Goal: Information Seeking & Learning: Learn about a topic

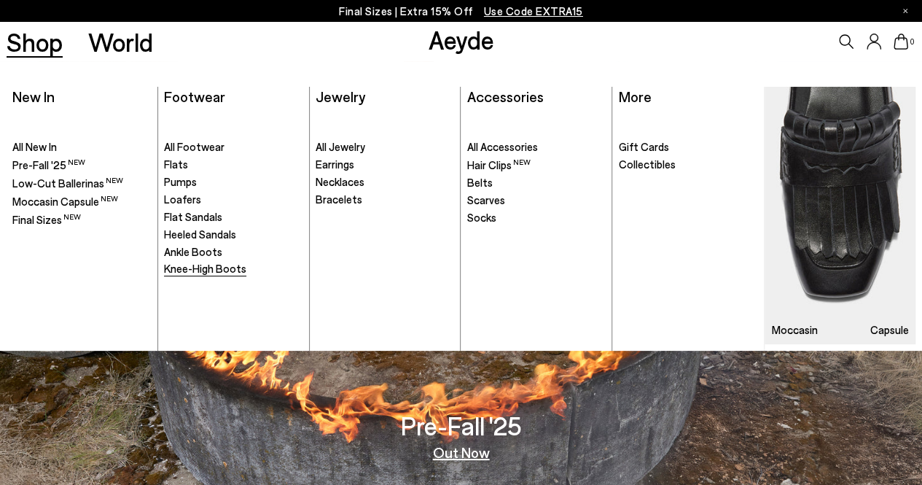
click at [225, 269] on span "Knee-High Boots" at bounding box center [205, 268] width 82 height 13
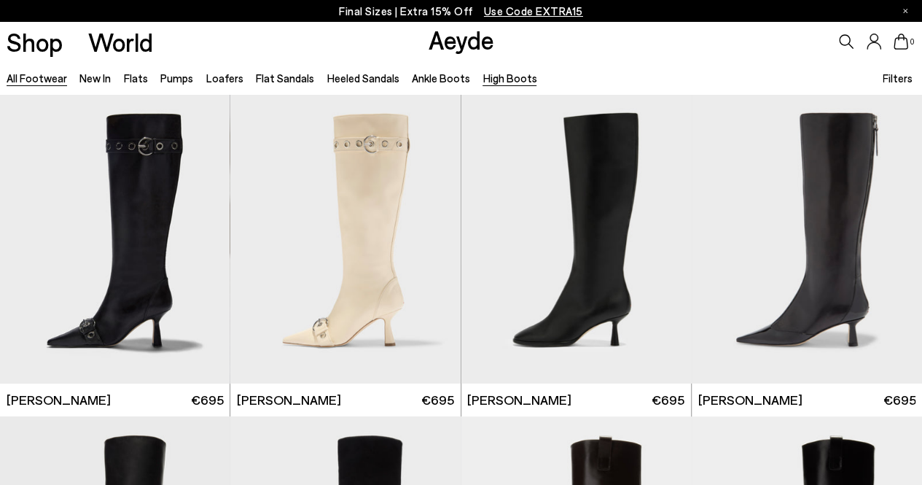
click at [42, 74] on link "All Footwear" at bounding box center [37, 77] width 61 height 13
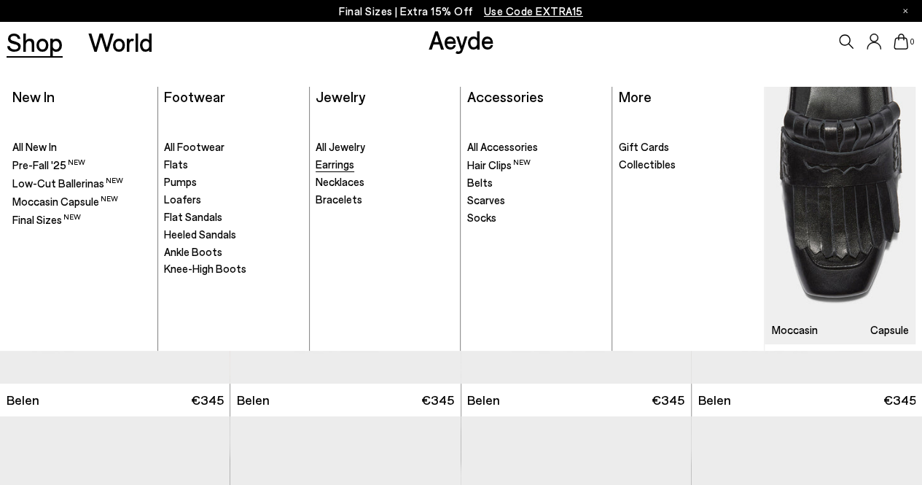
click at [344, 168] on span "Earrings" at bounding box center [335, 163] width 39 height 13
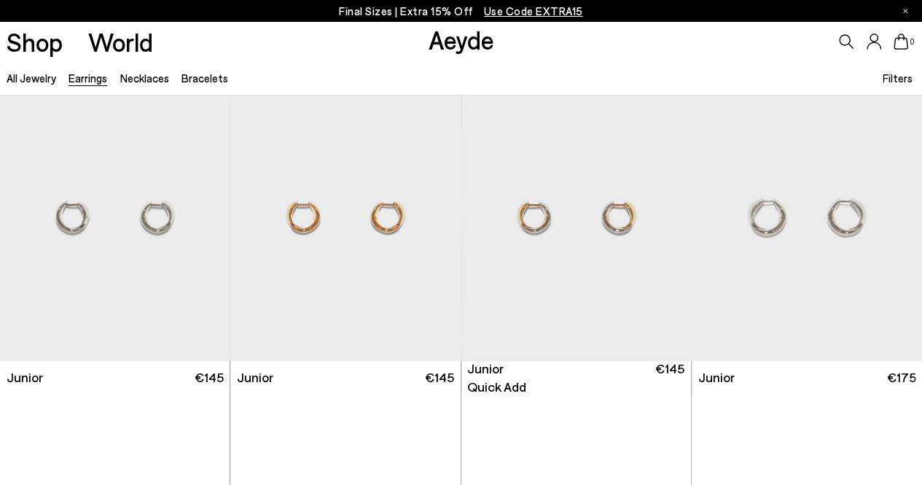
scroll to position [437, 0]
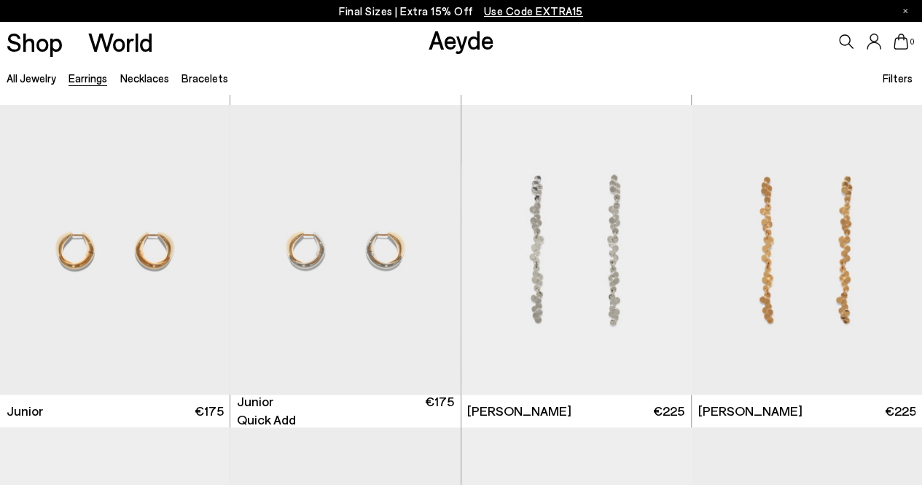
scroll to position [656, 0]
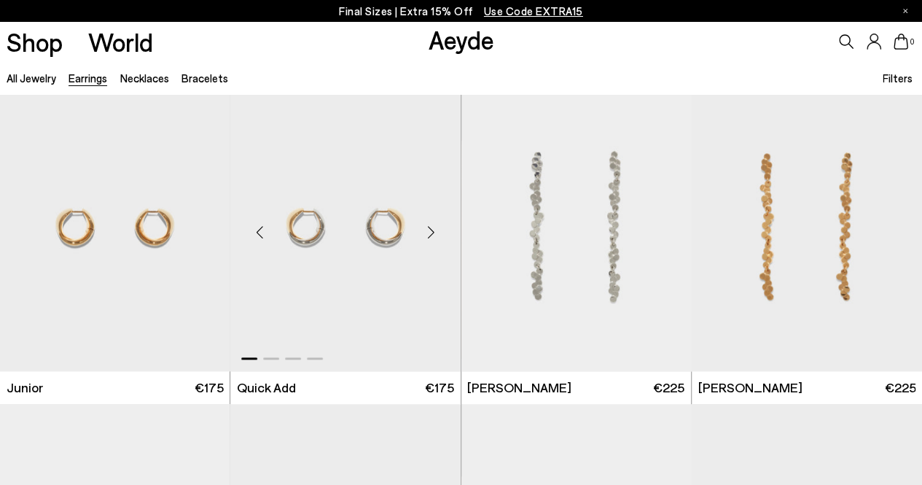
click at [386, 200] on img "1 / 4" at bounding box center [345, 226] width 230 height 289
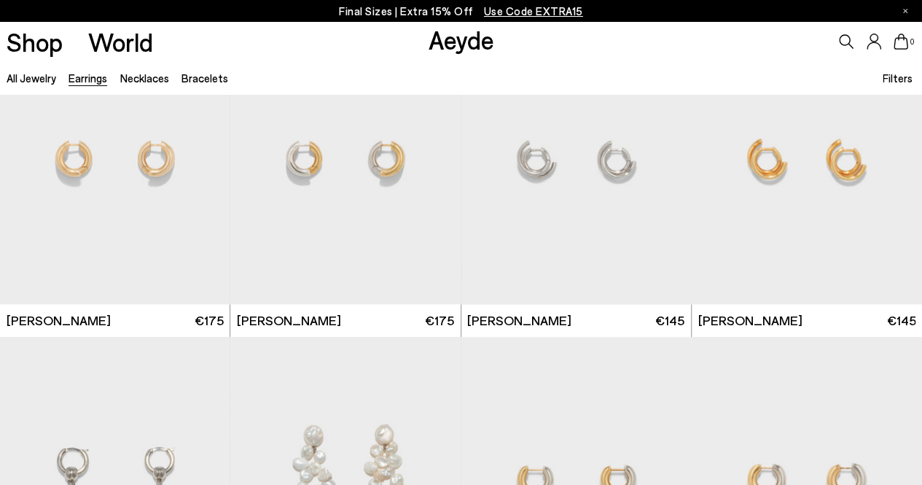
scroll to position [3427, 0]
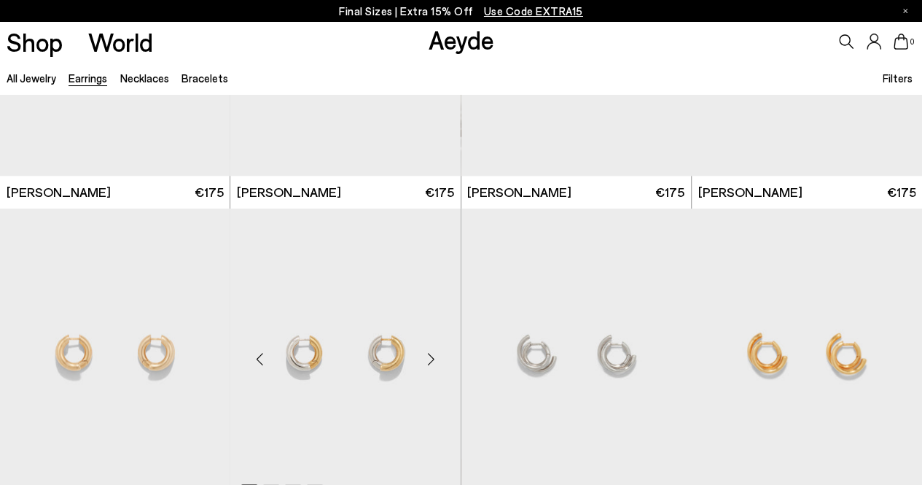
click at [328, 308] on img "1 / 4" at bounding box center [345, 353] width 230 height 289
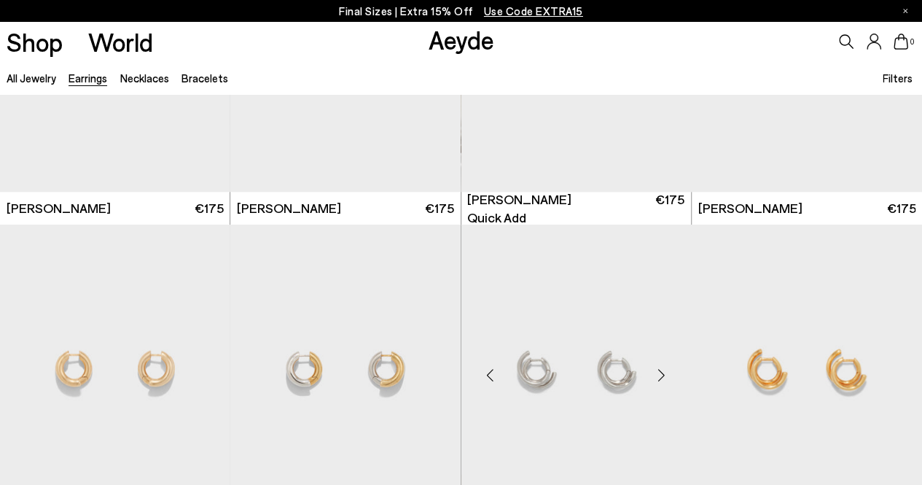
scroll to position [3499, 0]
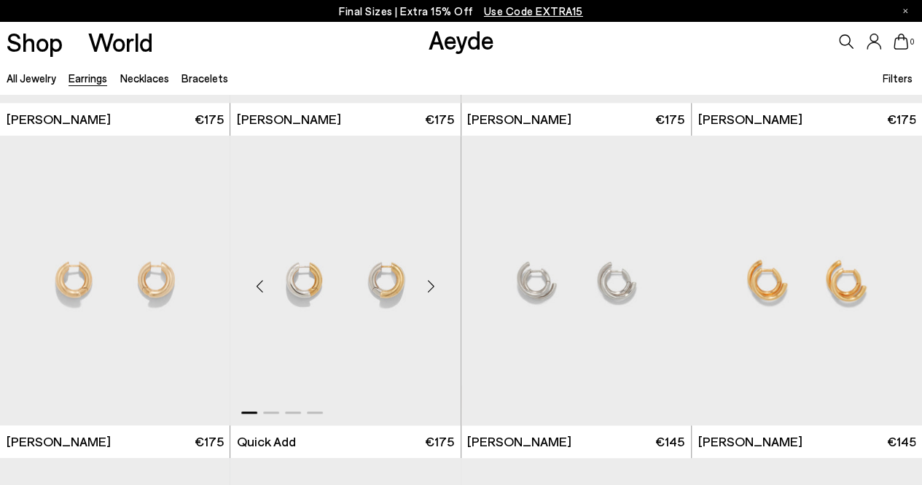
click at [360, 285] on img "1 / 4" at bounding box center [345, 280] width 230 height 289
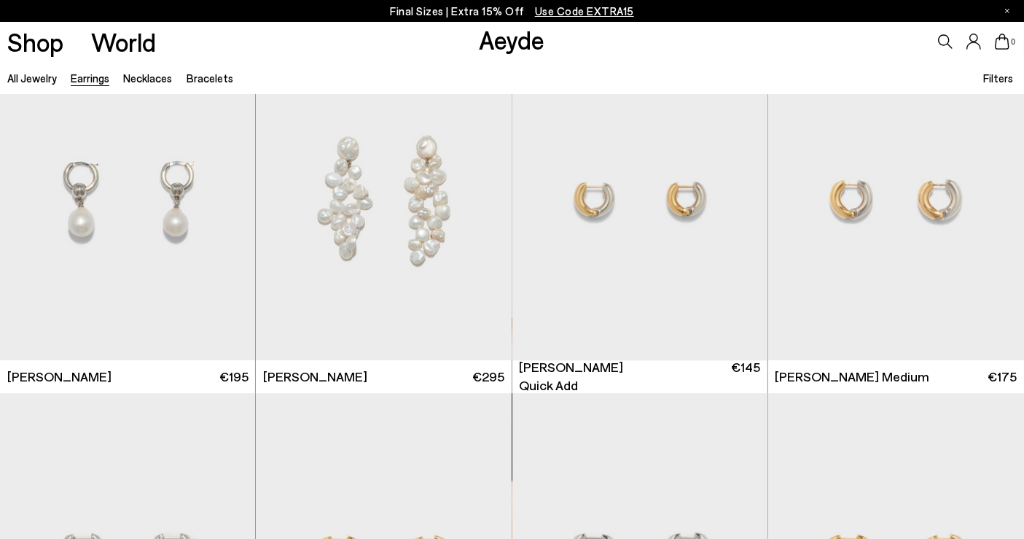
scroll to position [4305, 0]
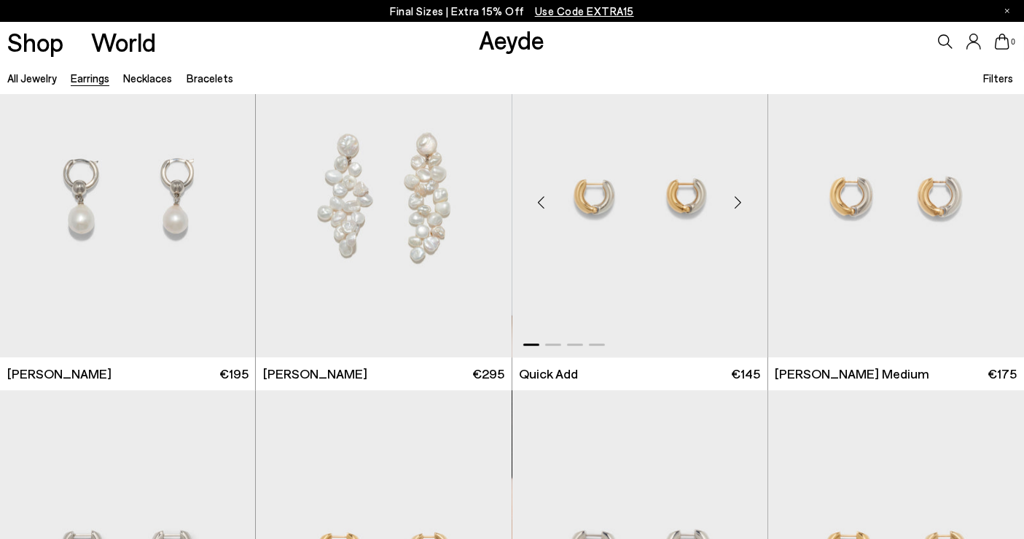
click at [664, 241] on img "1 / 4" at bounding box center [641, 196] width 256 height 321
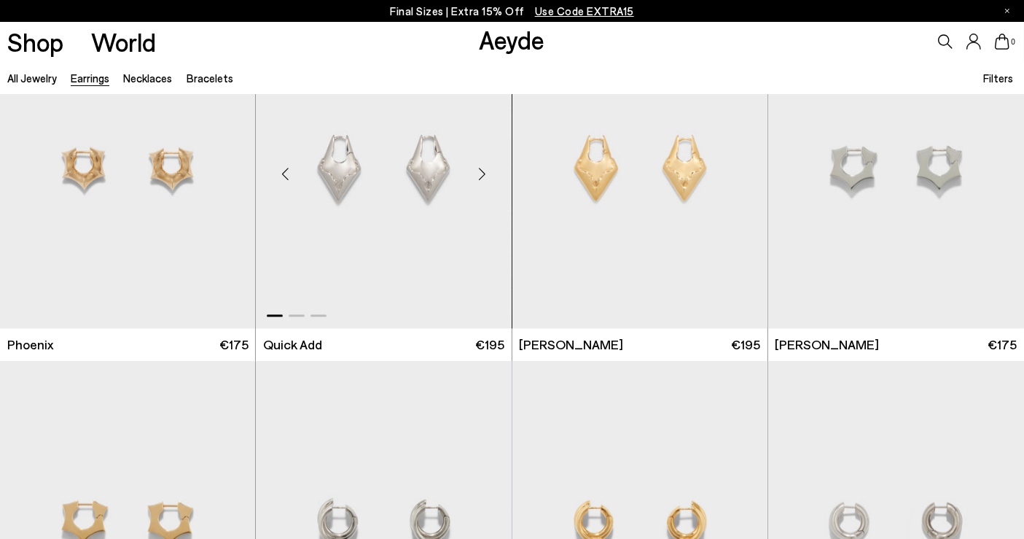
scroll to position [3149, 0]
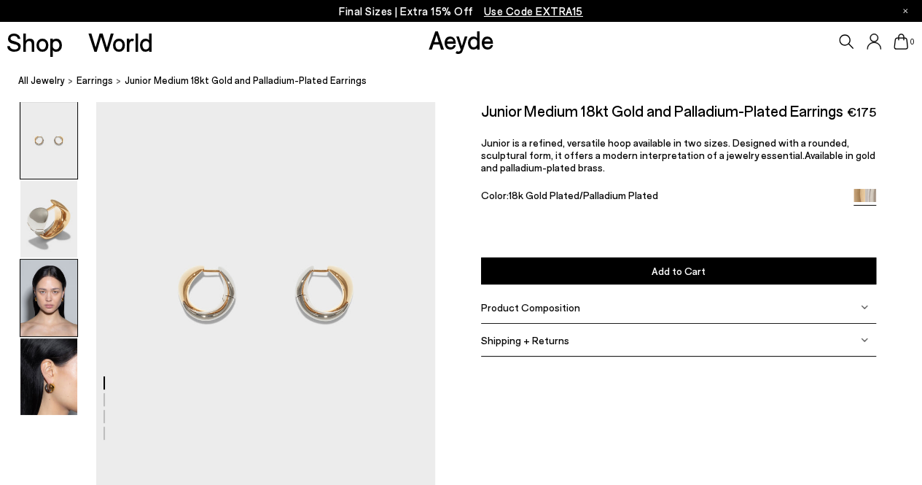
click at [71, 295] on img at bounding box center [48, 298] width 57 height 77
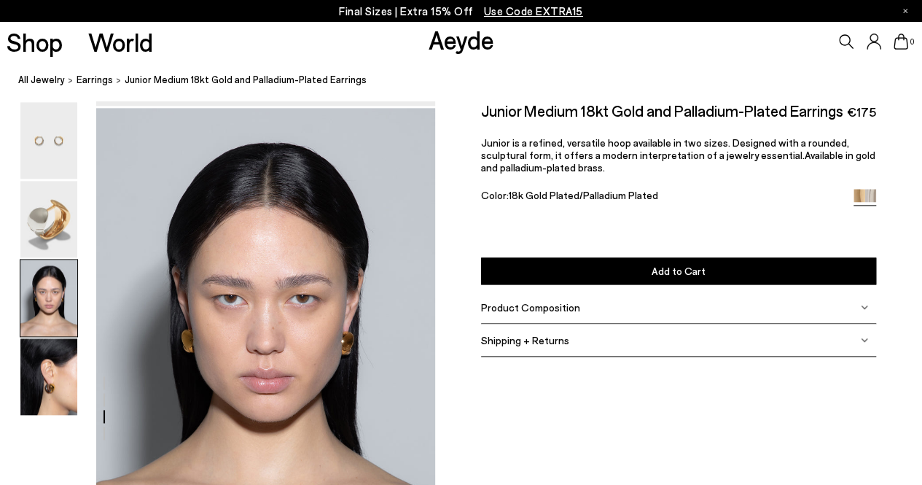
scroll to position [841, 0]
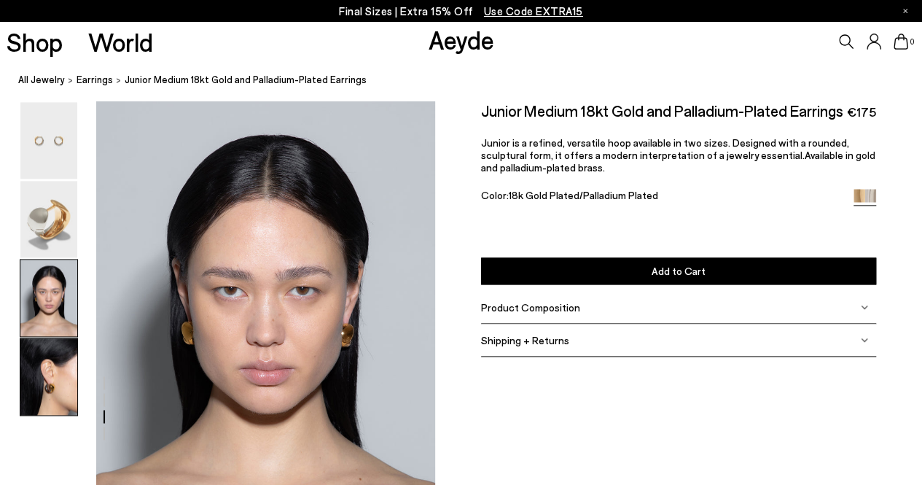
click at [47, 359] on img at bounding box center [48, 376] width 57 height 77
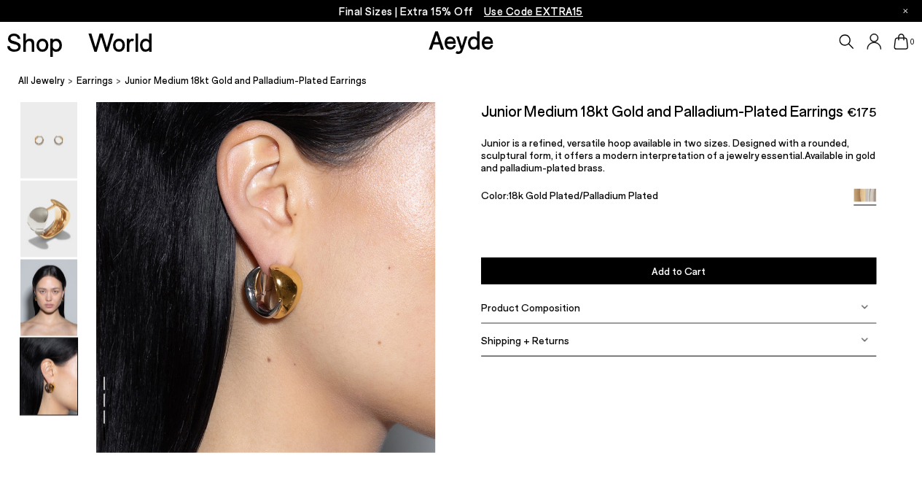
scroll to position [1395, 0]
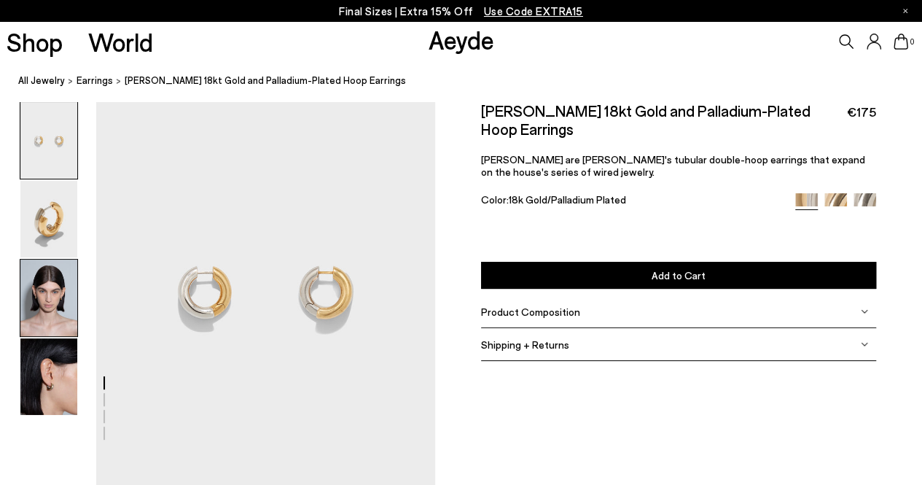
click at [48, 289] on img at bounding box center [48, 298] width 57 height 77
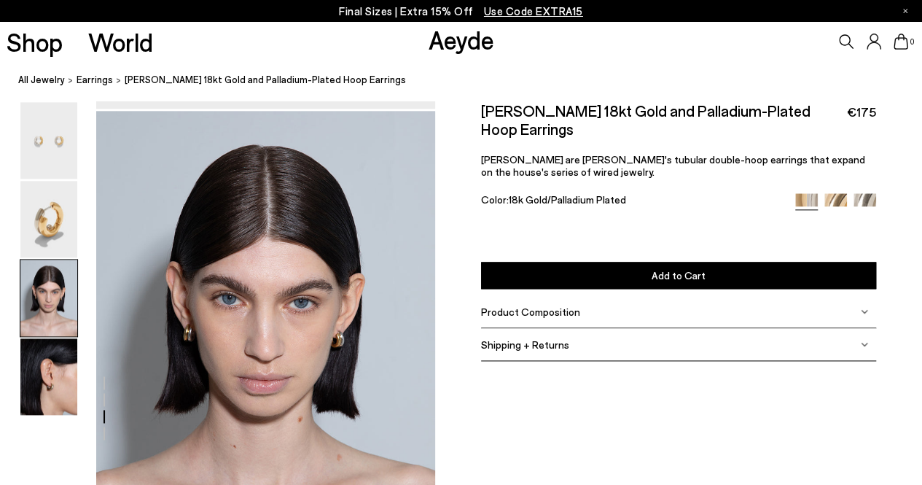
scroll to position [841, 0]
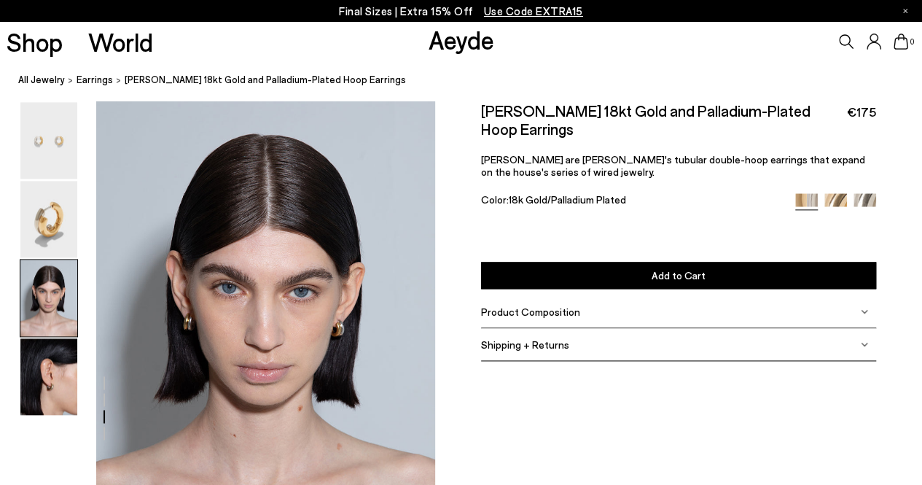
click at [81, 391] on div at bounding box center [217, 132] width 435 height 1745
click at [43, 390] on img at bounding box center [48, 376] width 57 height 77
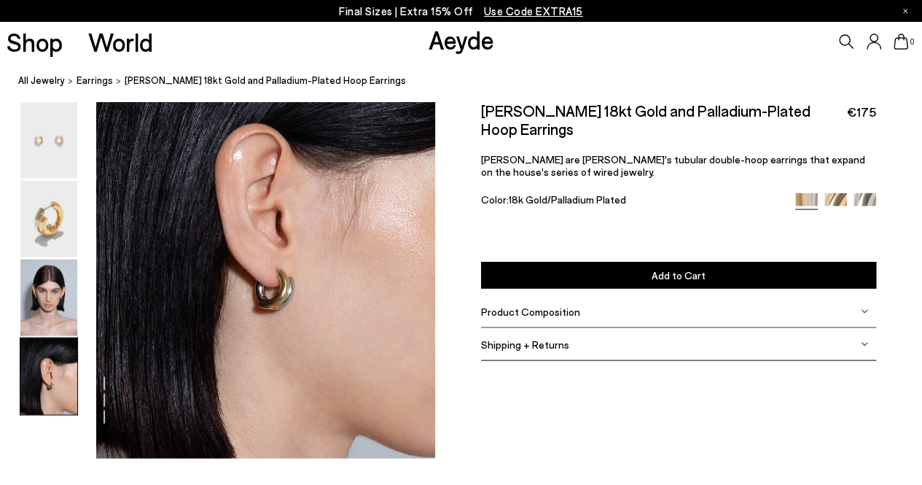
scroll to position [1395, 0]
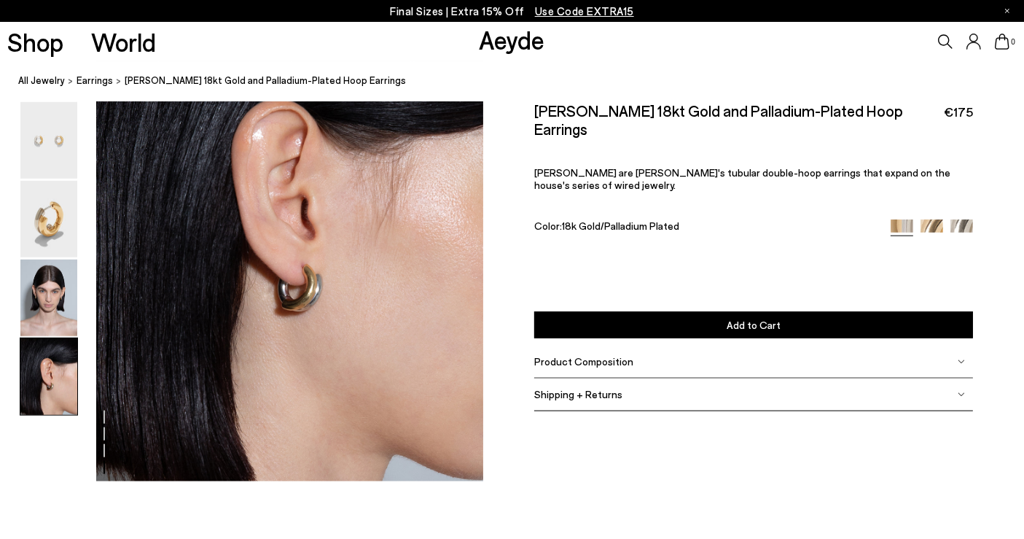
scroll to position [1670, 0]
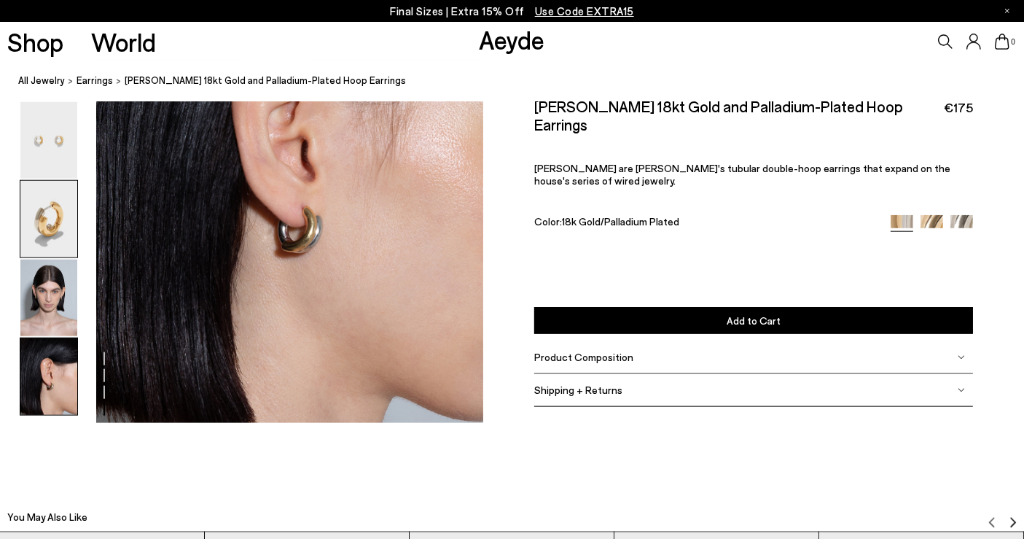
click at [60, 233] on img at bounding box center [48, 219] width 57 height 77
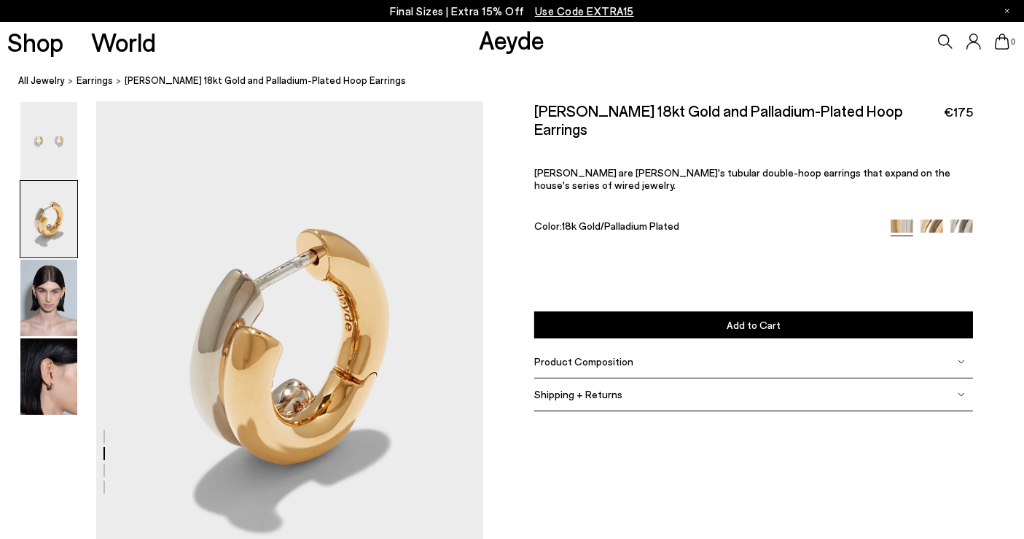
scroll to position [441, 0]
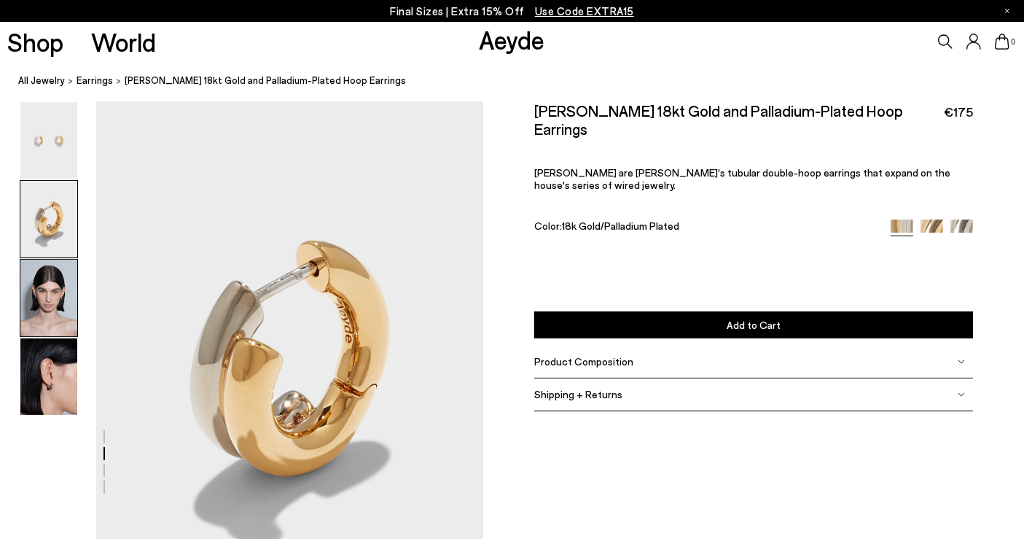
click at [58, 292] on img at bounding box center [48, 298] width 57 height 77
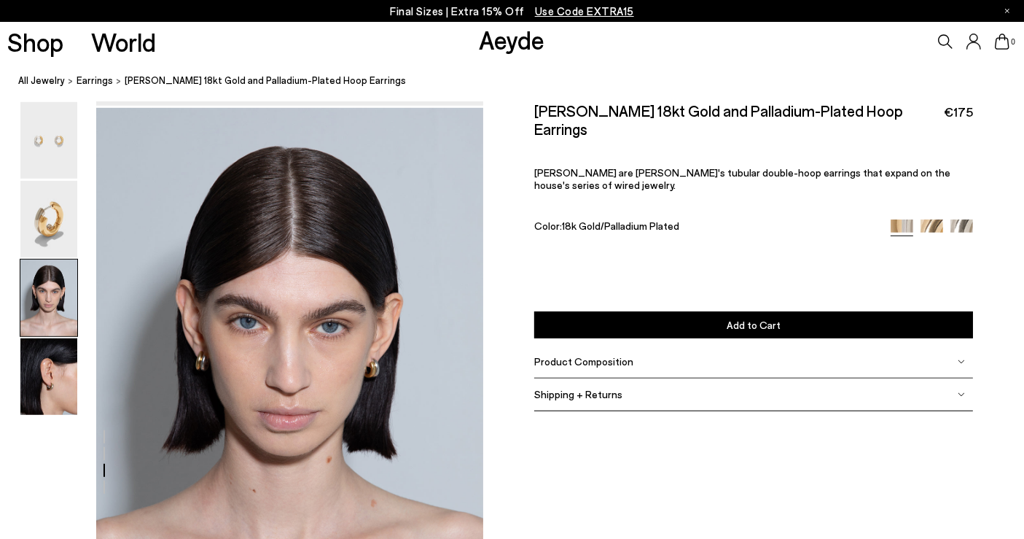
scroll to position [959, 0]
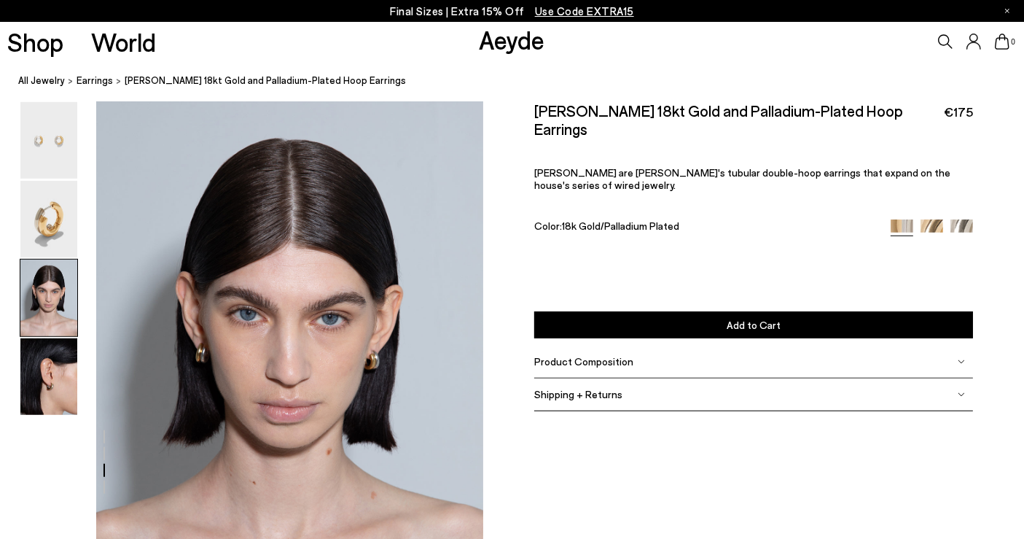
click at [83, 365] on div at bounding box center [241, 138] width 483 height 1992
click at [66, 368] on img at bounding box center [48, 376] width 57 height 77
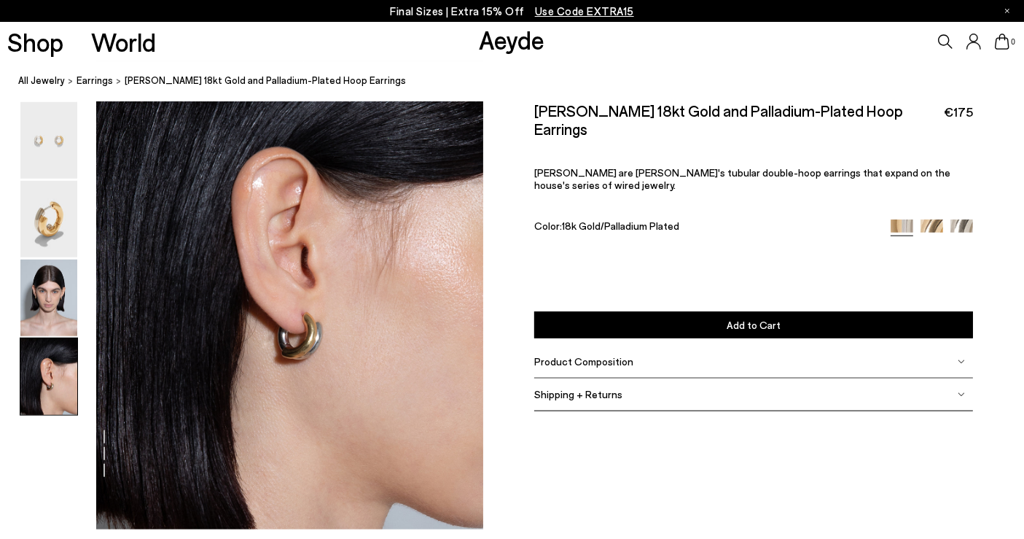
scroll to position [1577, 0]
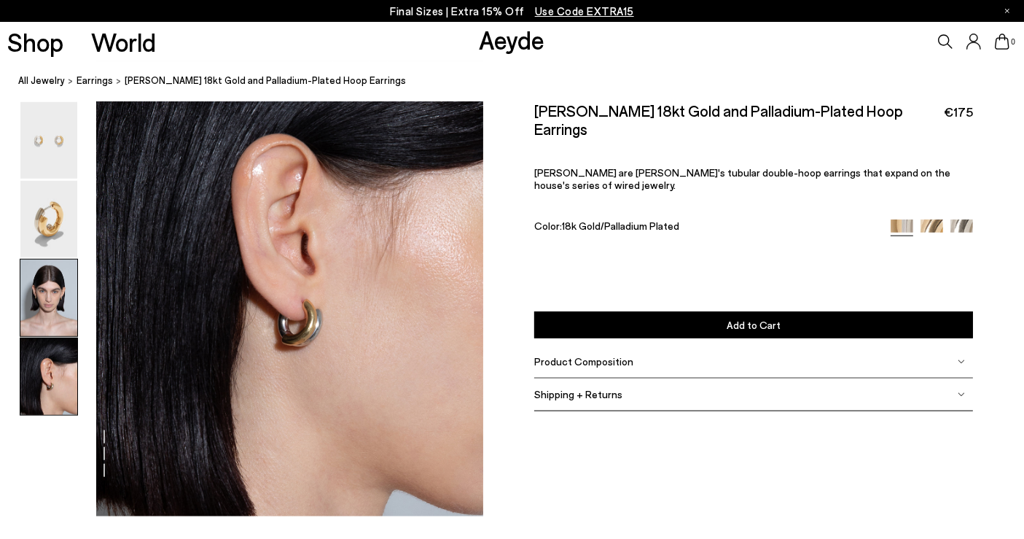
click at [45, 283] on img at bounding box center [48, 298] width 57 height 77
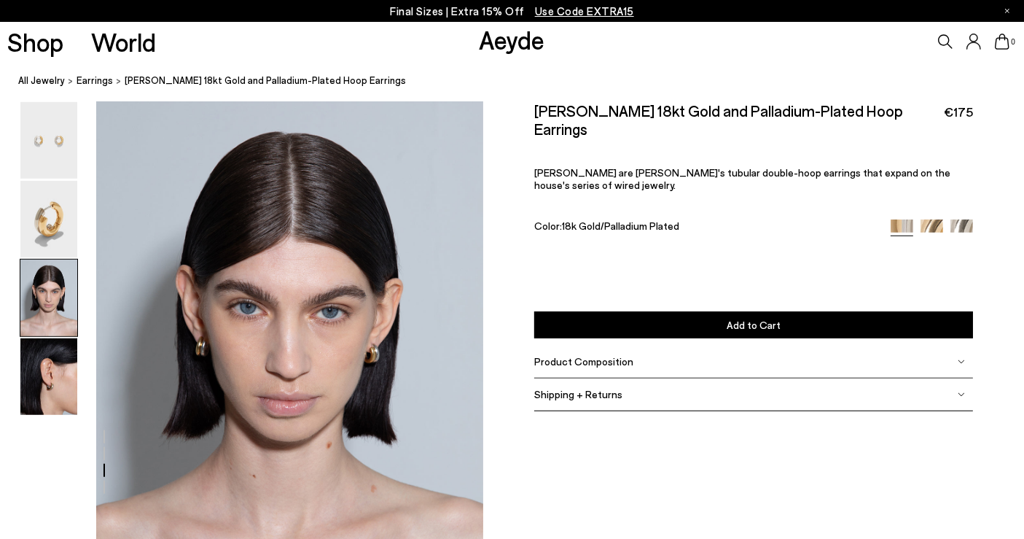
scroll to position [959, 0]
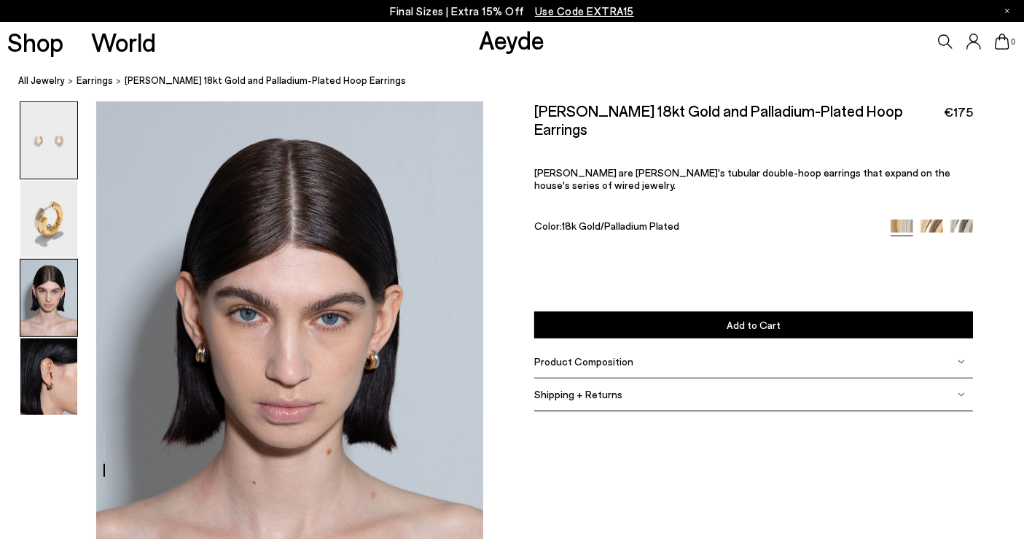
click at [32, 117] on img at bounding box center [48, 140] width 57 height 77
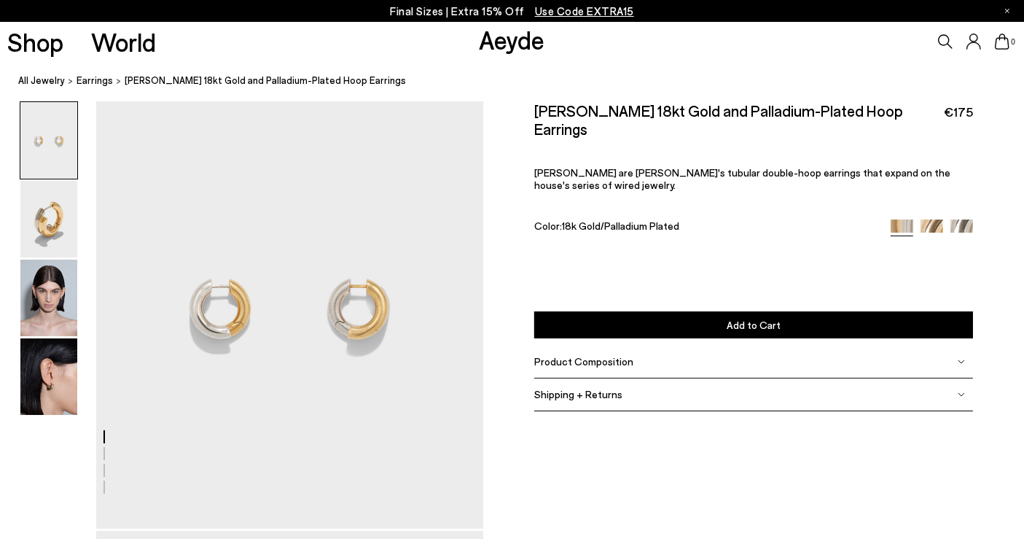
scroll to position [0, 0]
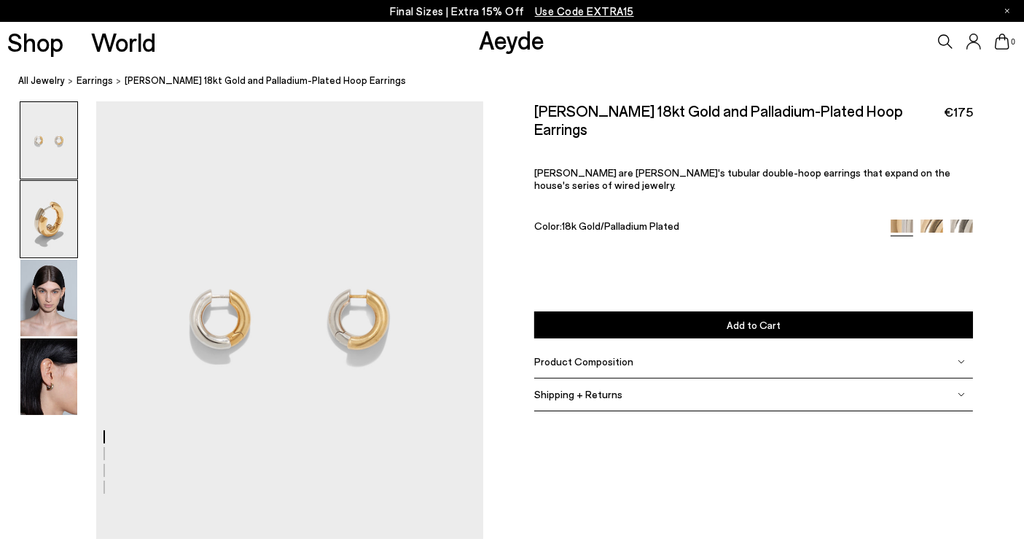
click at [47, 208] on img at bounding box center [48, 219] width 57 height 77
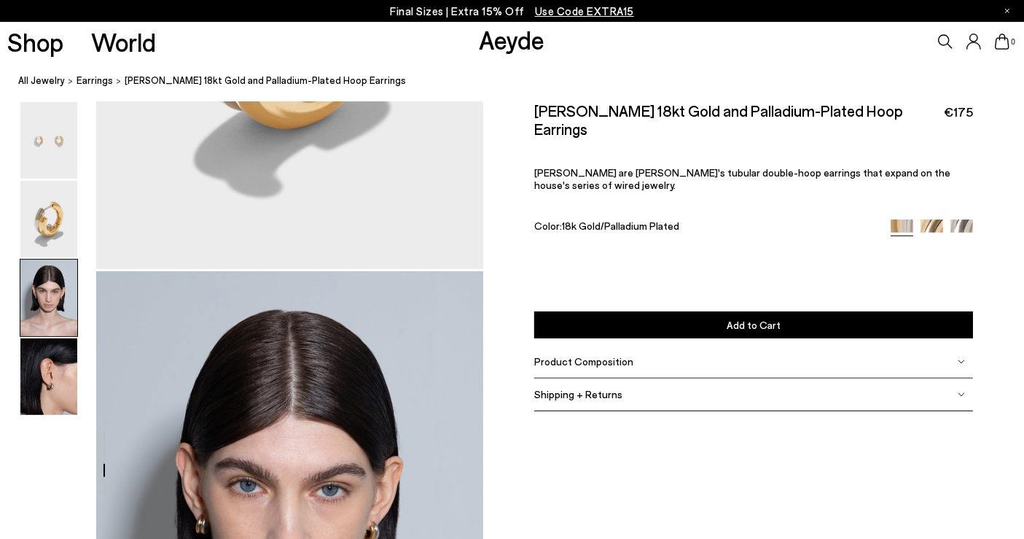
scroll to position [1008, 0]
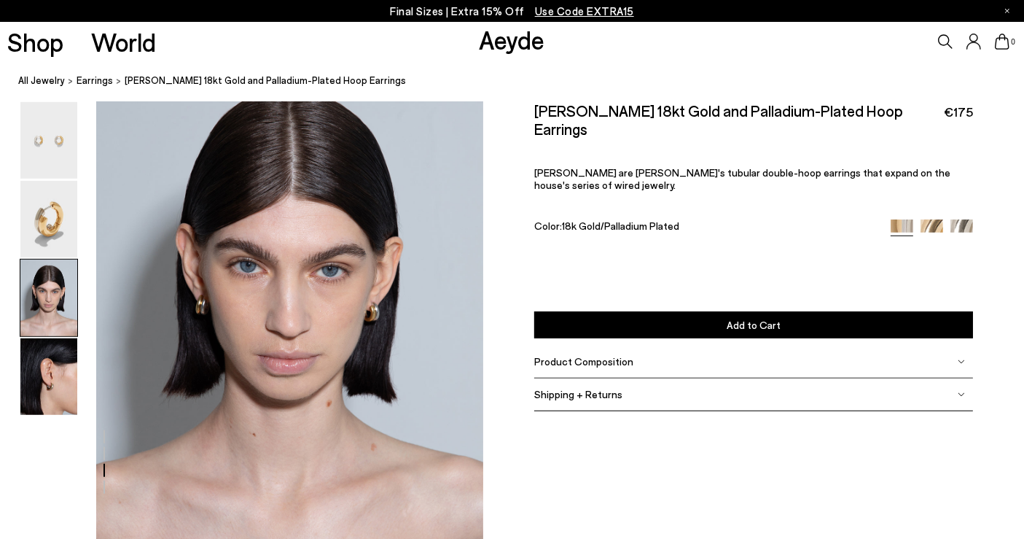
click at [80, 390] on div at bounding box center [241, 90] width 483 height 1992
click at [60, 385] on img at bounding box center [48, 376] width 57 height 77
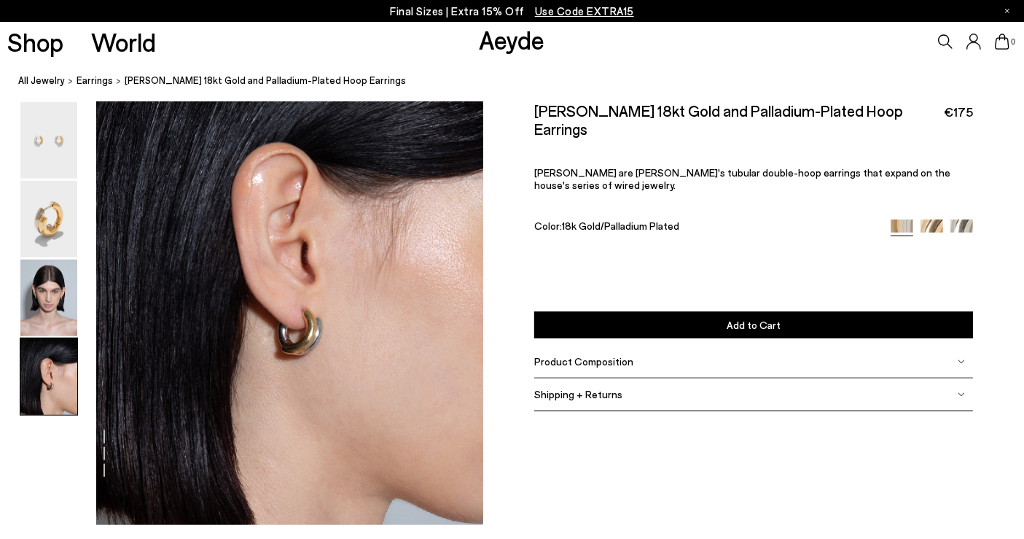
scroll to position [1577, 0]
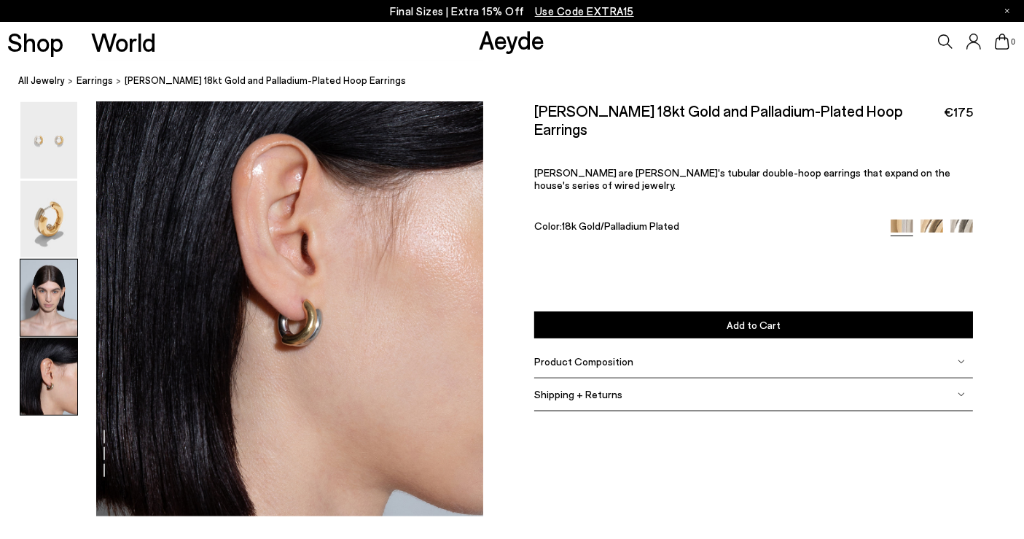
click at [47, 289] on img at bounding box center [48, 298] width 57 height 77
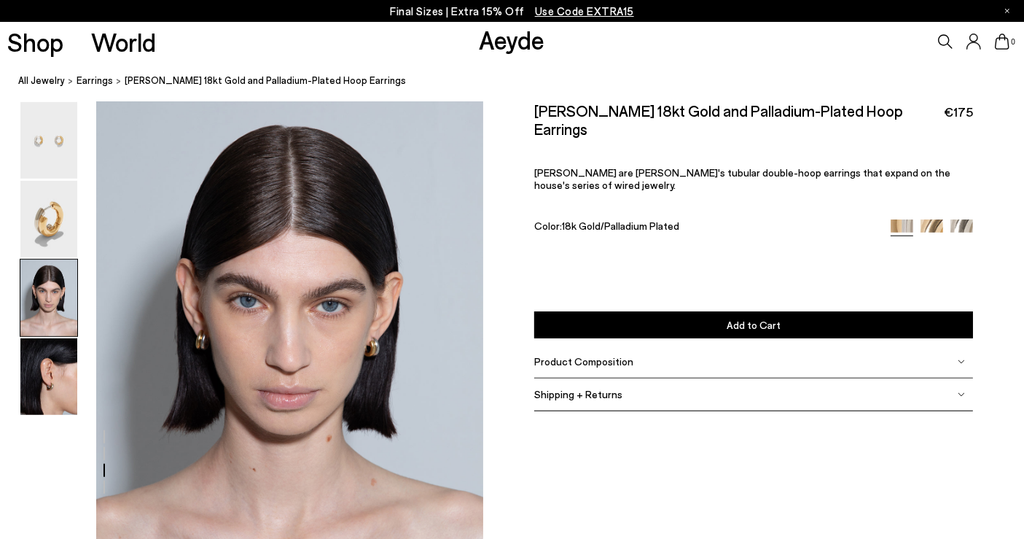
scroll to position [959, 0]
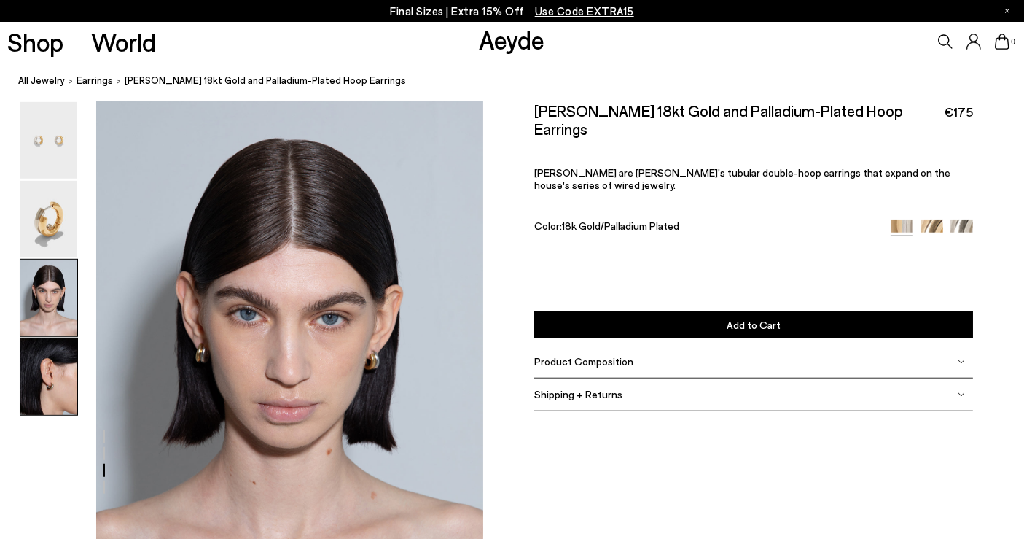
click at [59, 375] on img at bounding box center [48, 376] width 57 height 77
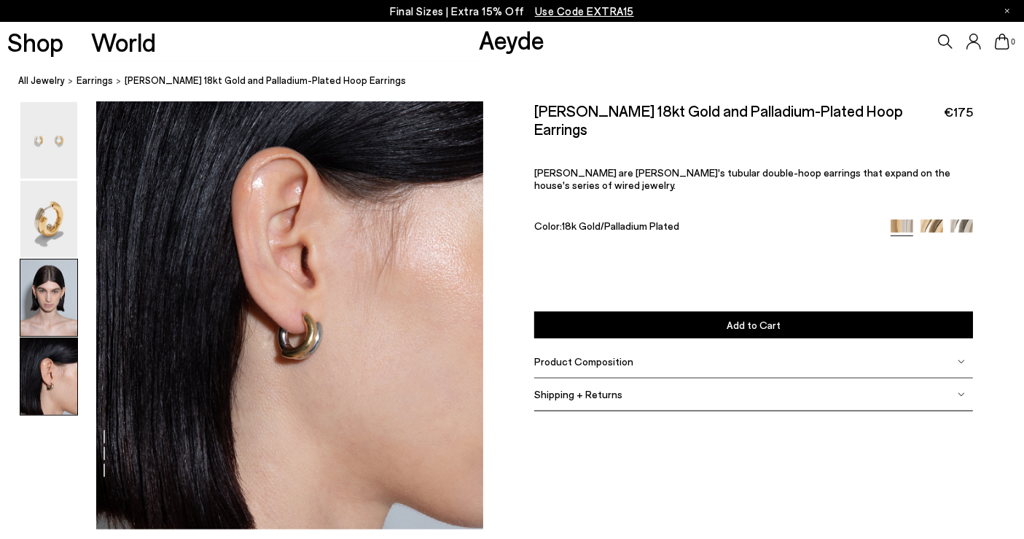
scroll to position [1577, 0]
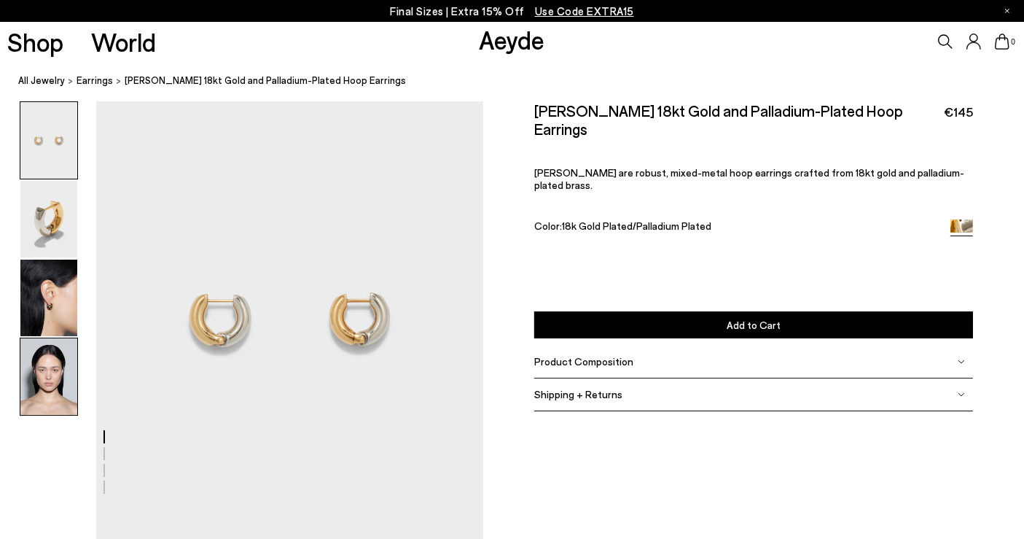
click at [56, 381] on img at bounding box center [48, 376] width 57 height 77
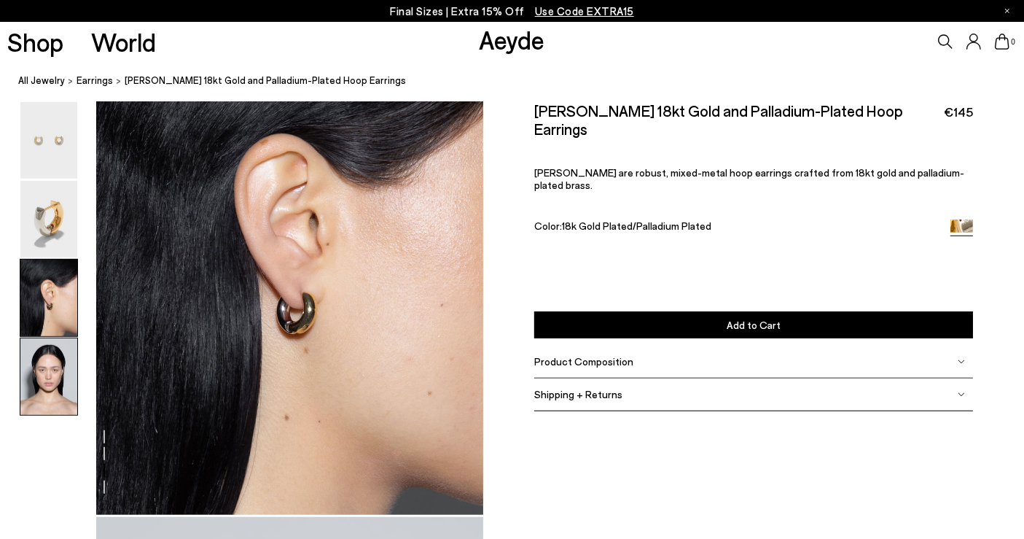
scroll to position [1061, 0]
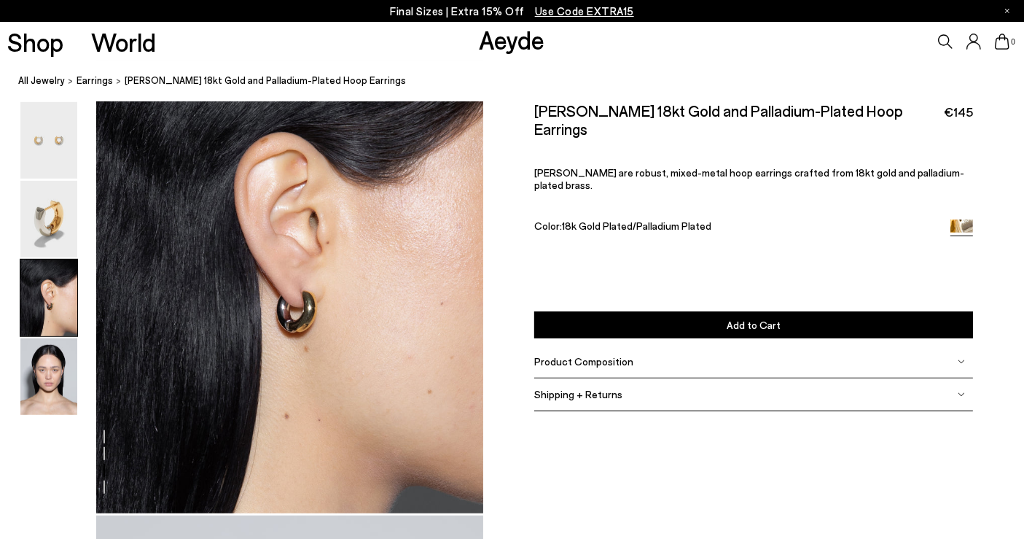
click at [55, 276] on img at bounding box center [48, 298] width 57 height 77
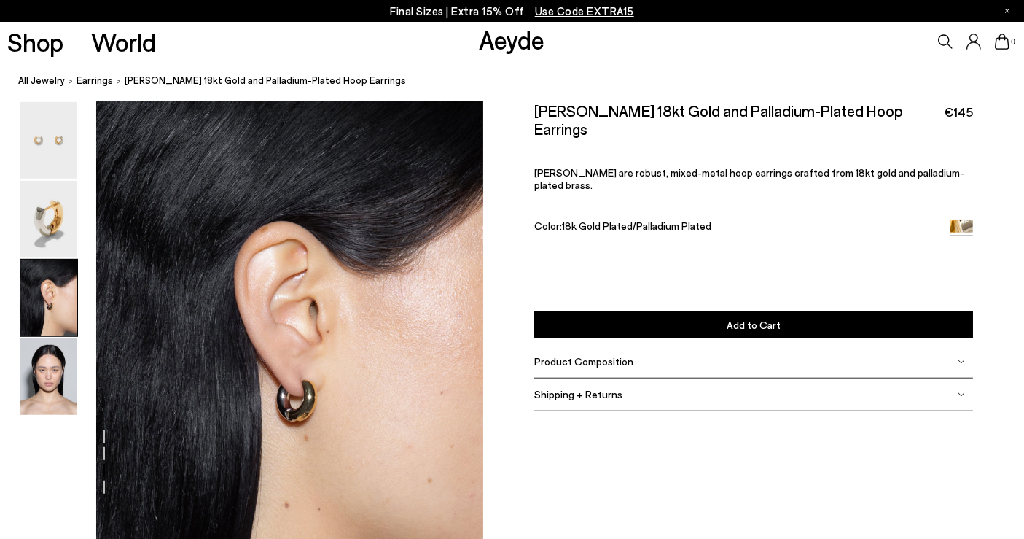
scroll to position [959, 0]
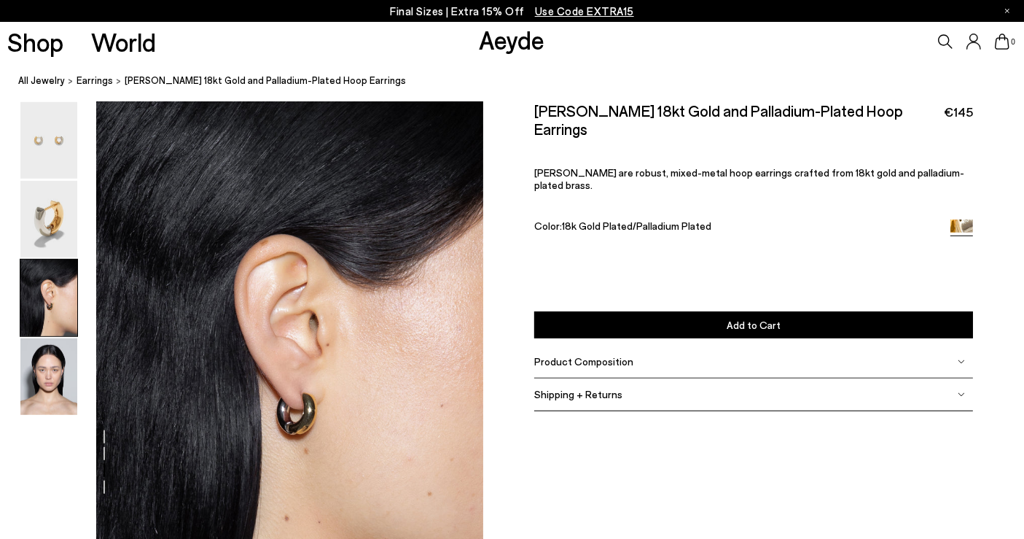
click at [44, 288] on img at bounding box center [48, 298] width 57 height 77
click at [34, 371] on img at bounding box center [48, 376] width 57 height 77
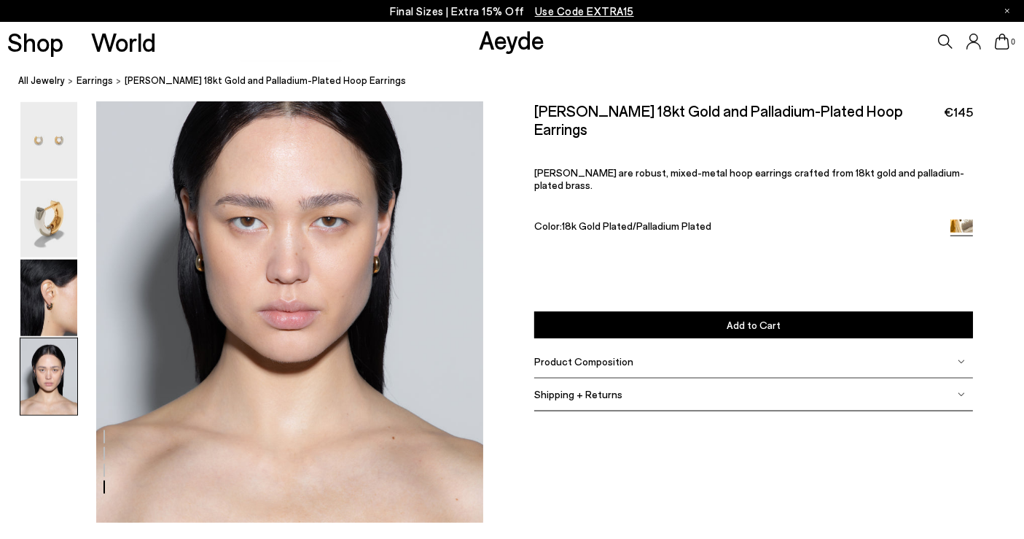
scroll to position [1577, 0]
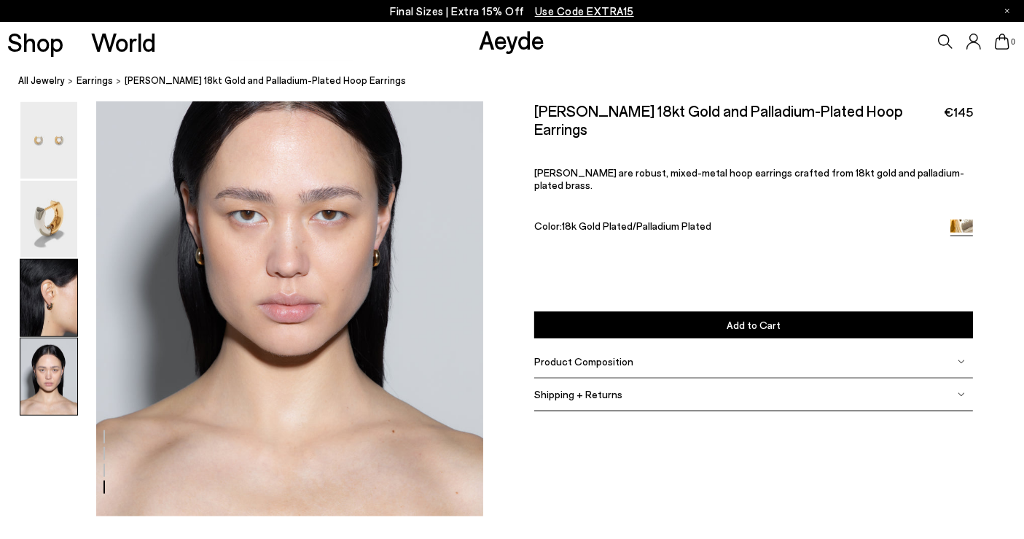
click at [53, 285] on img at bounding box center [48, 298] width 57 height 77
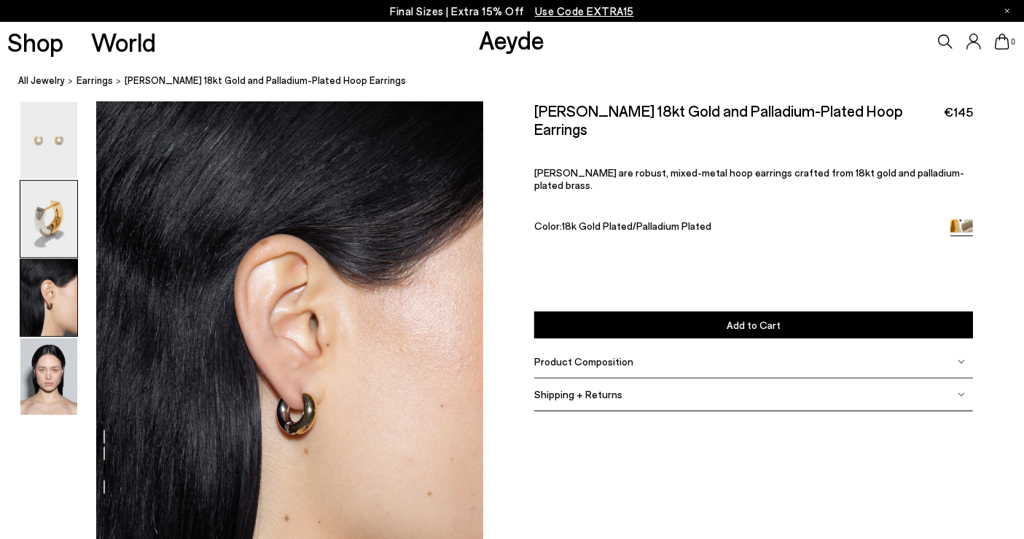
click at [39, 183] on img at bounding box center [48, 219] width 57 height 77
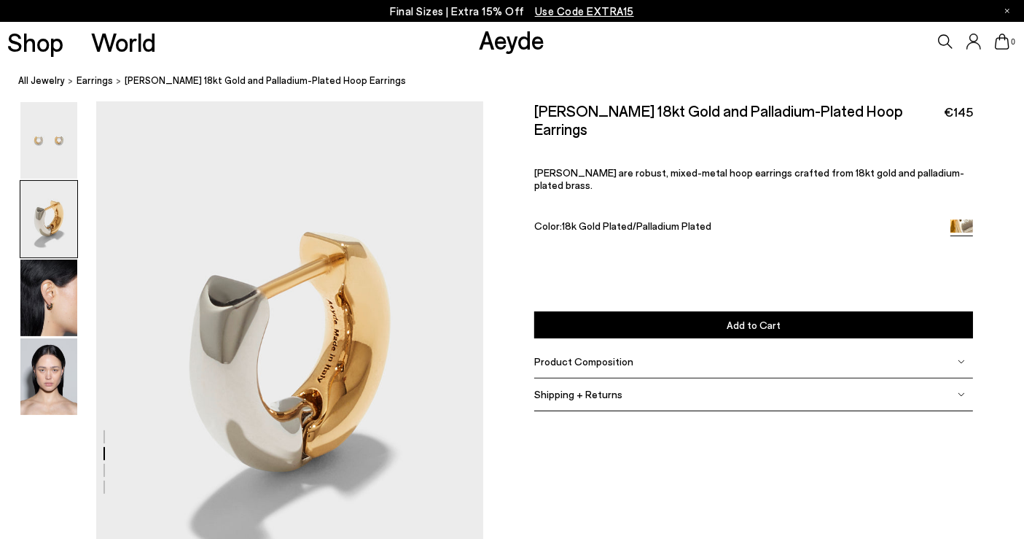
scroll to position [441, 0]
